Goal: Find specific page/section: Find specific page/section

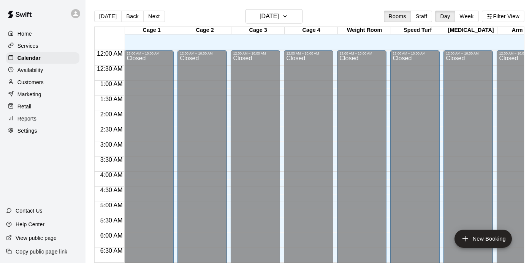
scroll to position [382, 0]
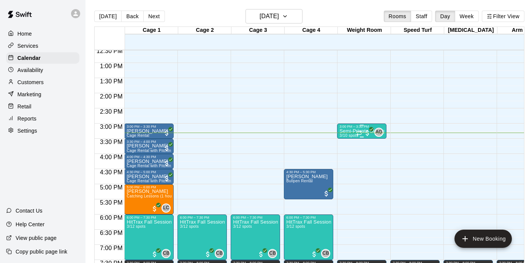
click at [352, 136] on span "3/10 spots" at bounding box center [348, 136] width 19 height 4
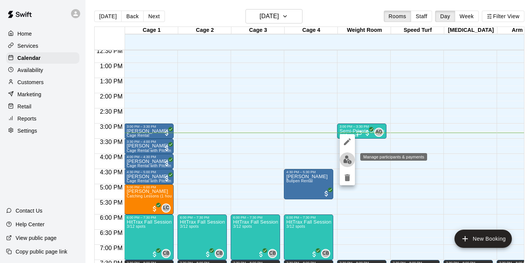
click at [347, 159] on img "edit" at bounding box center [347, 160] width 9 height 9
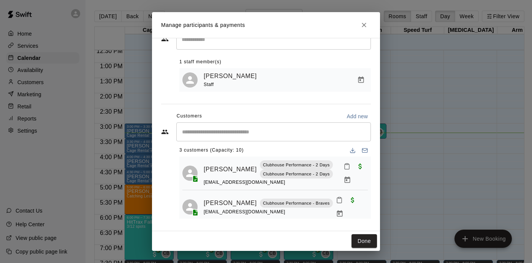
scroll to position [0, 0]
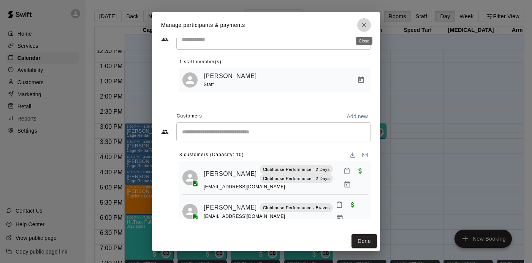
click at [364, 23] on icon "Close" at bounding box center [364, 25] width 8 height 8
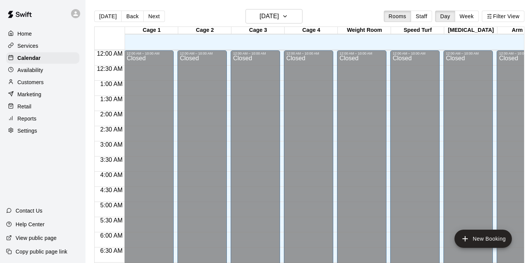
scroll to position [470, 0]
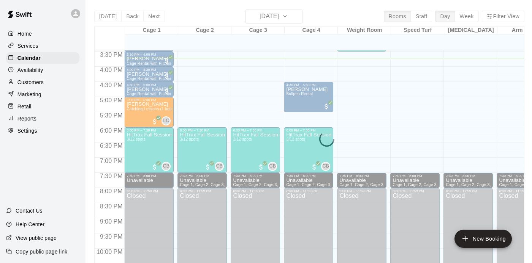
click at [44, 83] on div "Customers" at bounding box center [42, 82] width 73 height 11
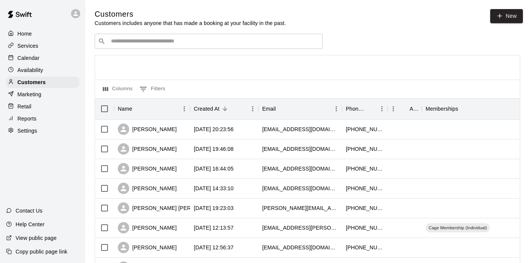
drag, startPoint x: 342, startPoint y: 22, endPoint x: 352, endPoint y: 36, distance: 17.3
click at [295, 38] on input "Search customers by name or email" at bounding box center [214, 42] width 210 height 8
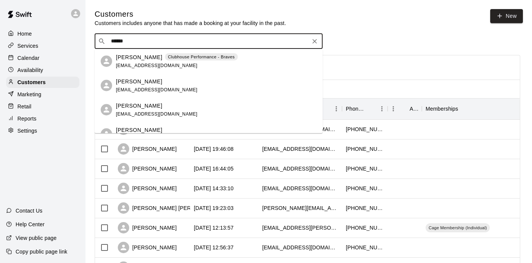
type input "******"
click at [371, 39] on div "​ ****** ​" at bounding box center [307, 41] width 425 height 15
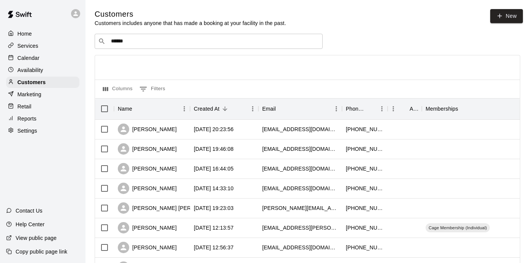
click at [44, 56] on div "Calendar" at bounding box center [42, 57] width 73 height 11
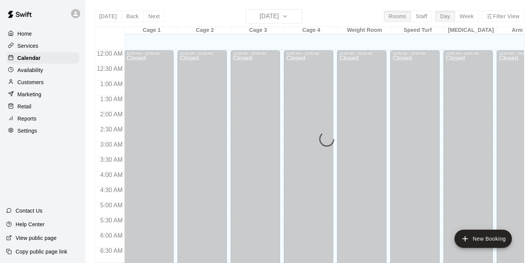
scroll to position [478, 0]
